Goal: Information Seeking & Learning: Learn about a topic

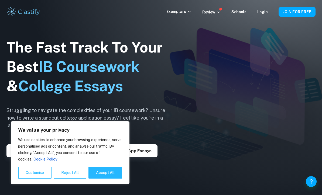
click at [120, 167] on button "Accept All" at bounding box center [105, 173] width 34 height 12
checkbox input "true"
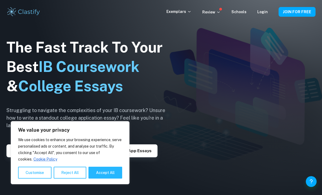
checkbox input "true"
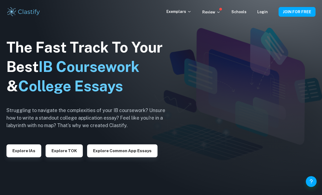
click at [263, 6] on div "Exemplars Review Schools Login JOIN FOR FREE" at bounding box center [161, 11] width 322 height 11
click at [264, 13] on link "Login" at bounding box center [262, 12] width 11 height 4
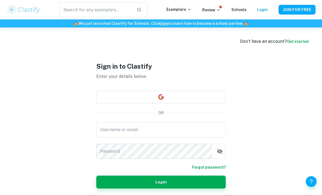
click at [212, 103] on button "button" at bounding box center [160, 97] width 129 height 13
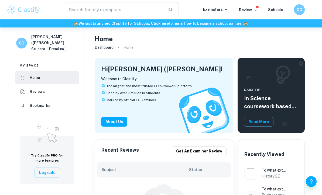
click at [255, 18] on div "​ Exemplars Review Schools CC" at bounding box center [161, 9] width 322 height 19
click at [250, 16] on div "​ Exemplars Review Schools CC" at bounding box center [161, 9] width 322 height 15
click at [254, 12] on p "Review" at bounding box center [248, 10] width 18 height 6
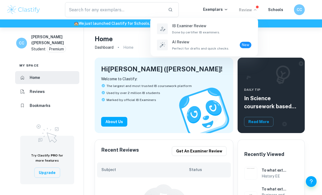
click at [242, 28] on div "IB Examiner Review Done by certifier IB examiners." at bounding box center [211, 29] width 79 height 12
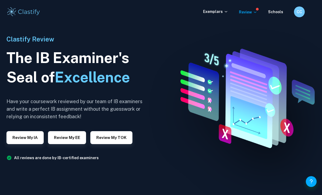
click at [227, 9] on icon at bounding box center [226, 11] width 4 height 4
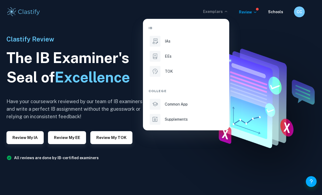
click at [213, 42] on div "IAs" at bounding box center [194, 41] width 58 height 6
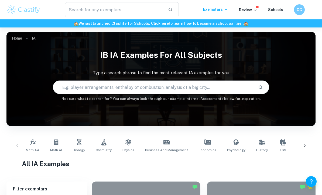
scroll to position [7, 0]
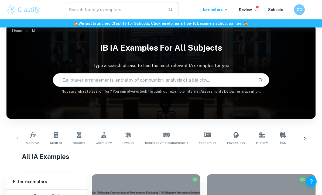
click at [302, 138] on icon at bounding box center [304, 138] width 5 height 5
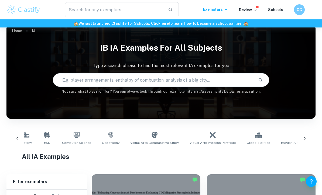
scroll to position [0, 253]
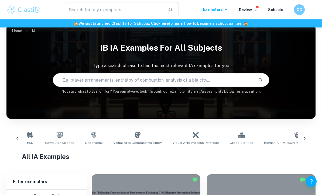
click at [303, 138] on icon at bounding box center [304, 138] width 5 height 5
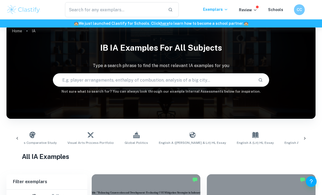
scroll to position [0, 452]
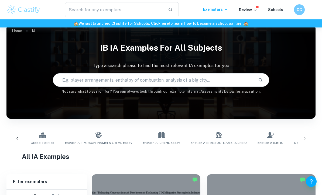
click at [304, 139] on div "Math AA Math AI Biology Chemistry Physics Business and Management Economics Psy…" at bounding box center [161, 139] width 300 height 18
click at [245, 81] on input "text" at bounding box center [153, 79] width 200 height 15
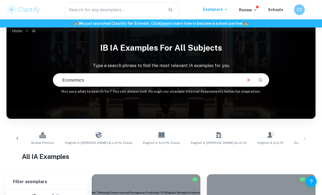
type input "Economics"
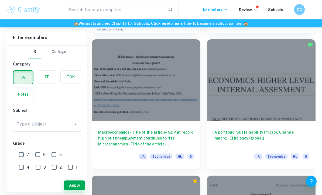
scroll to position [415, 0]
click at [188, 136] on h6 "Macroeconomics - Title of the article- GDP at record high but unemployment cont…" at bounding box center [146, 138] width 96 height 18
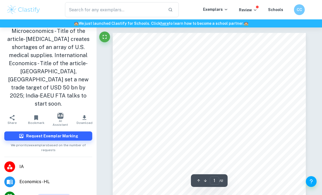
scroll to position [32, 0]
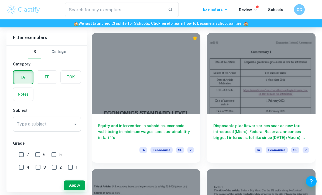
scroll to position [556, 0]
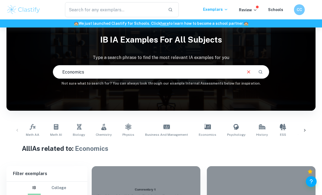
click at [216, 73] on input "Economics" at bounding box center [147, 71] width 188 height 15
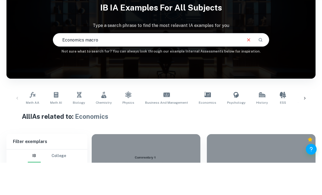
type input "Economics macro"
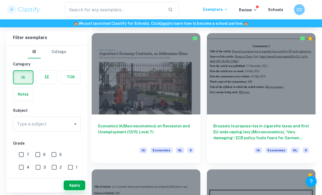
scroll to position [558, 0]
click at [181, 130] on h6 "Economics IA(Macroeconomics) on Recession and Unemployment (13/15; Level 7)" at bounding box center [146, 132] width 96 height 18
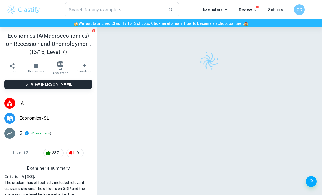
click at [27, 135] on icon at bounding box center [27, 133] width 4 height 4
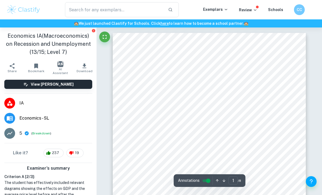
click at [37, 133] on button "Breakdown" at bounding box center [41, 133] width 18 height 5
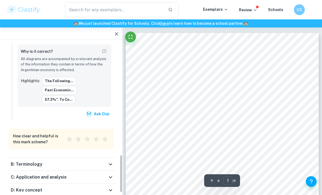
scroll to position [342, 0]
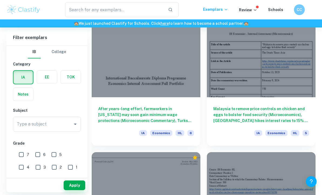
scroll to position [1806, 0]
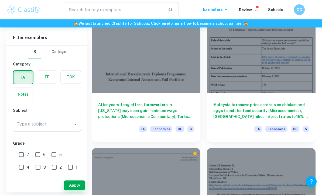
click at [20, 155] on input "7" at bounding box center [21, 154] width 11 height 11
checkbox input "true"
click at [67, 190] on button "Apply" at bounding box center [75, 186] width 22 height 10
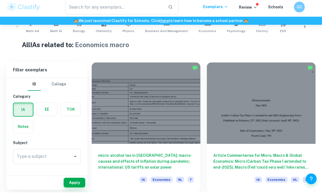
click at [21, 163] on div "Type a subject Type a subject" at bounding box center [47, 159] width 68 height 15
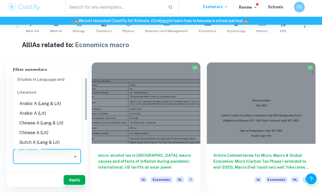
scroll to position [114, 0]
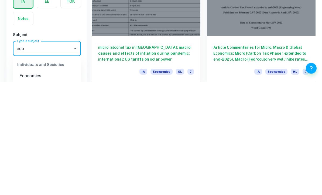
click at [28, 185] on li "Economics" at bounding box center [47, 190] width 68 height 10
type input "Economics"
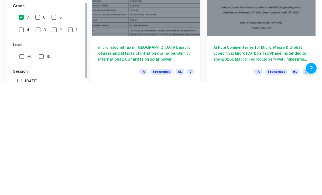
scroll to position [63, 0]
click at [24, 164] on input "HL" at bounding box center [21, 169] width 11 height 11
checkbox input "true"
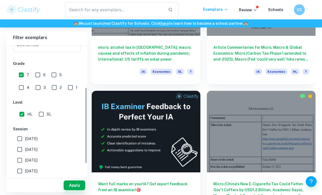
scroll to position [81, 0]
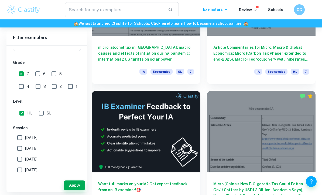
click at [64, 190] on button "Apply" at bounding box center [75, 186] width 22 height 10
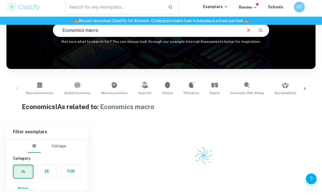
scroll to position [50, 0]
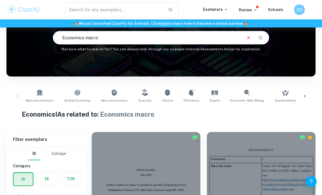
click at [248, 39] on icon "Clear" at bounding box center [248, 38] width 6 height 6
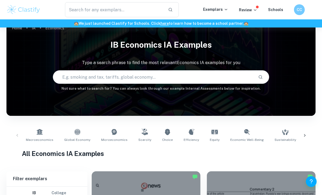
click at [259, 74] on button "Search" at bounding box center [260, 76] width 9 height 9
click at [258, 78] on icon "Search" at bounding box center [260, 77] width 5 height 5
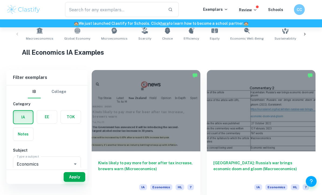
scroll to position [112, 0]
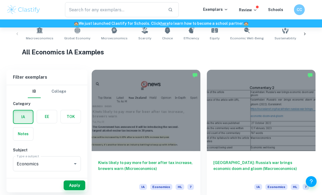
click at [231, 125] on div at bounding box center [261, 110] width 109 height 81
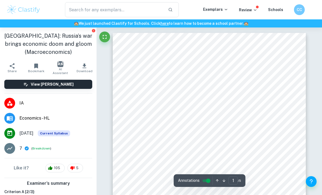
click at [35, 148] on button "Breakdown" at bounding box center [41, 148] width 18 height 5
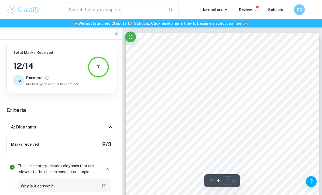
click at [117, 34] on icon "button" at bounding box center [116, 33] width 3 height 3
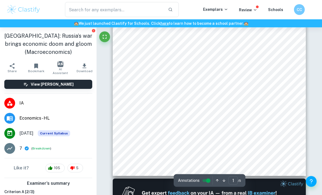
scroll to position [107, 0]
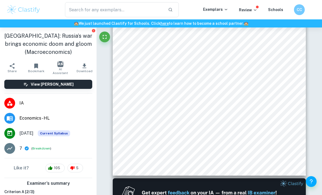
click at [34, 151] on button "Breakdown" at bounding box center [41, 148] width 18 height 5
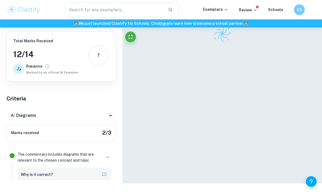
scroll to position [15, 0]
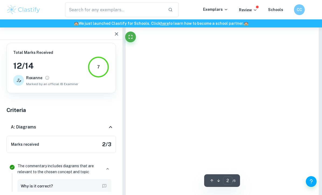
type input "1"
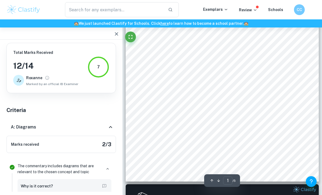
scroll to position [104, 0]
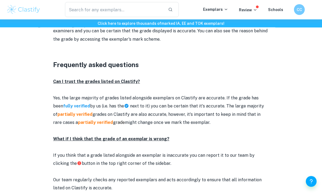
scroll to position [623, 0]
